Goal: Task Accomplishment & Management: Manage account settings

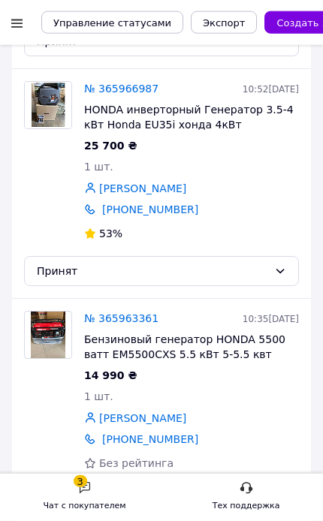
scroll to position [4562, 0]
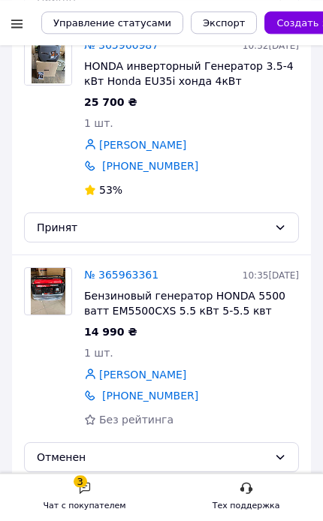
click at [152, 271] on link "№ 365963361" at bounding box center [121, 275] width 74 height 12
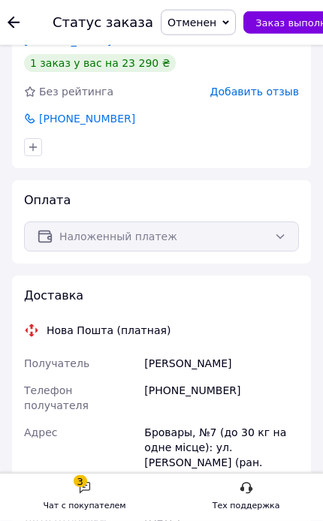
scroll to position [351, 0]
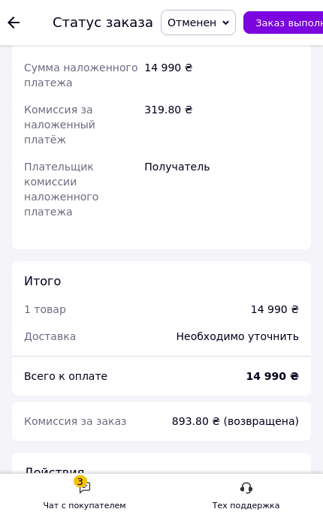
scroll to position [909, 0]
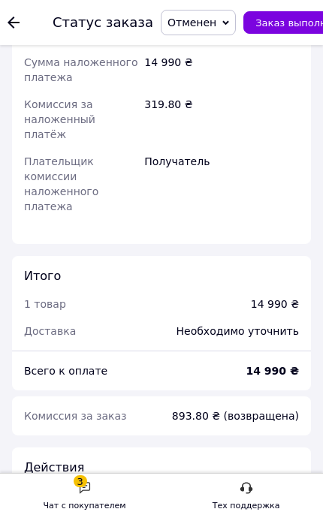
click at [16, 25] on icon at bounding box center [14, 23] width 12 height 12
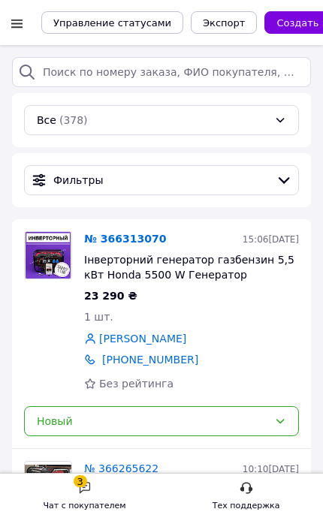
click at [144, 238] on link "№ 366313070" at bounding box center [125, 239] width 82 height 12
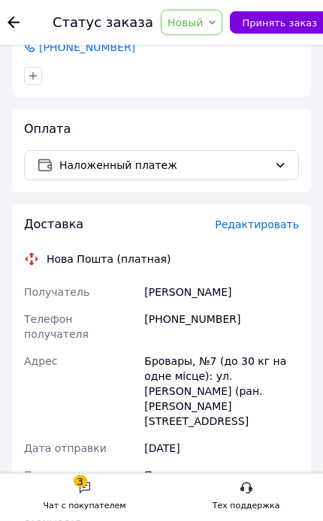
scroll to position [472, 0]
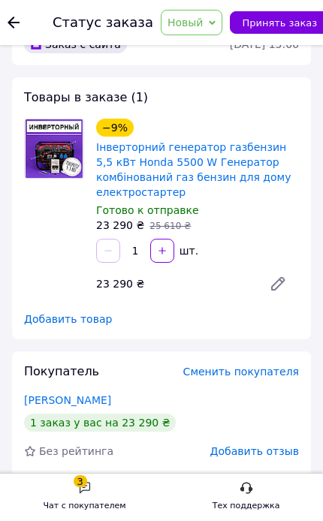
scroll to position [29, 0]
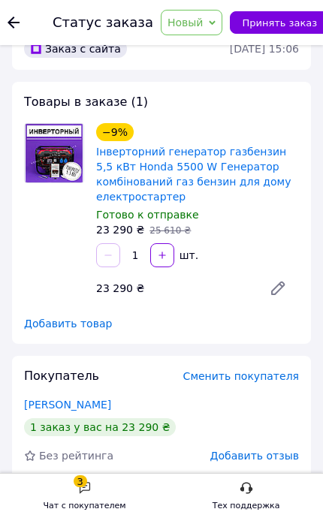
click at [17, 22] on use at bounding box center [14, 23] width 12 height 12
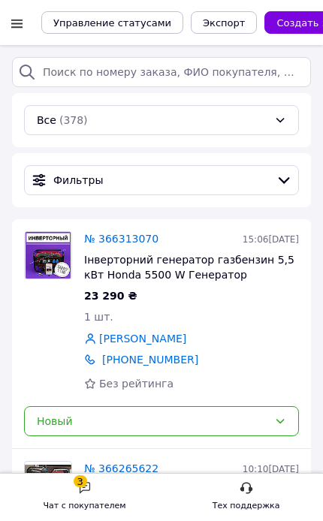
click at [143, 242] on link "№ 366313070" at bounding box center [121, 239] width 74 height 12
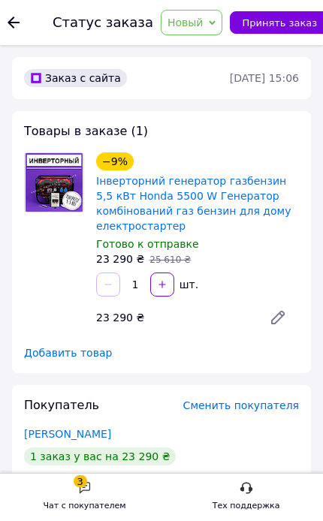
click at [188, 22] on span "Новый" at bounding box center [185, 23] width 36 height 12
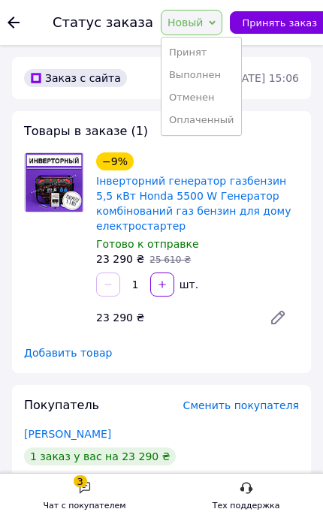
click at [195, 47] on li "Принят" at bounding box center [201, 52] width 80 height 23
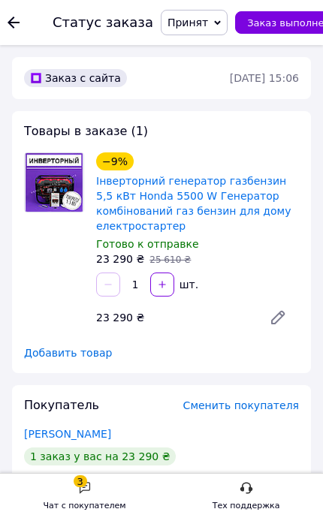
click at [3, 14] on div "Заказ №366313070 Статус заказа Принят Выполнен Отменен Оплаченный Заказ выполнен" at bounding box center [161, 22] width 323 height 45
click at [99, 481] on div "3 Чат с покупателем" at bounding box center [85, 497] width 83 height 32
